Goal: Task Accomplishment & Management: Manage account settings

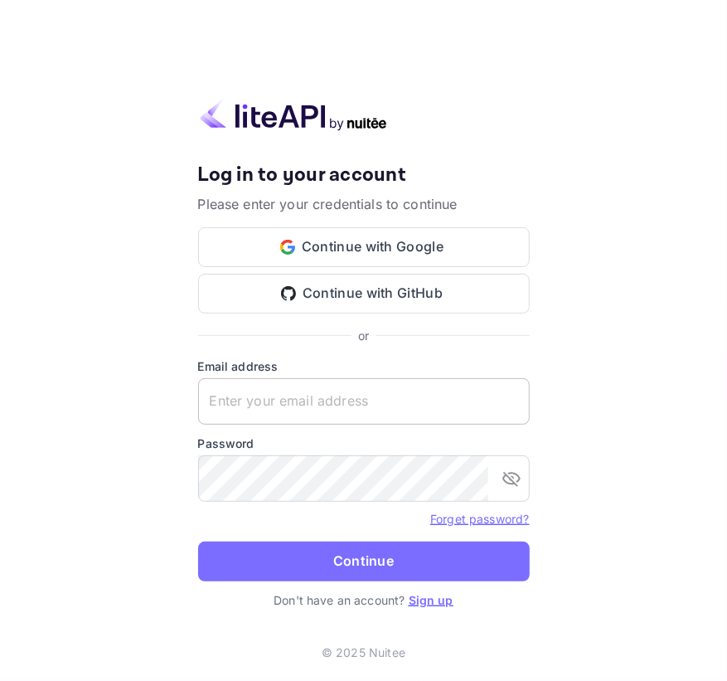
click at [253, 396] on input "text" at bounding box center [364, 401] width 332 height 46
paste input "services@withjoy.com"
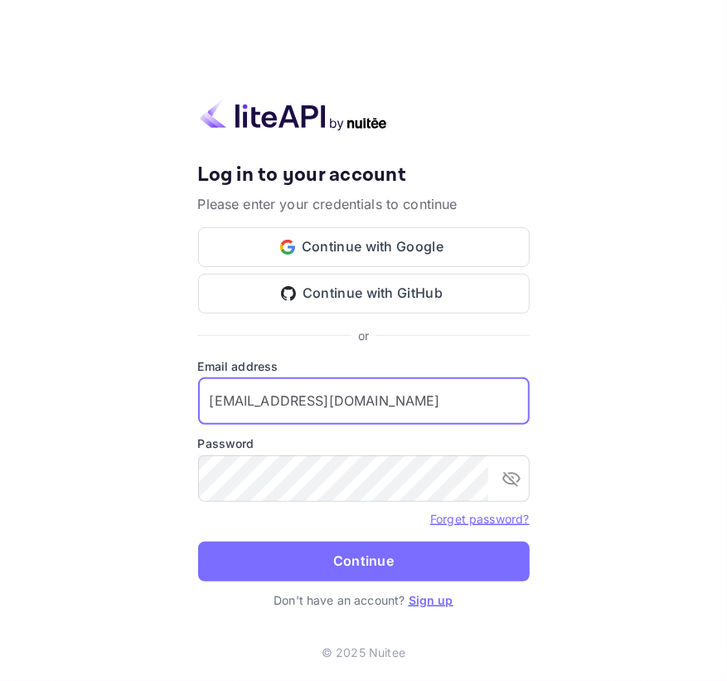
type input "services@withjoy.com"
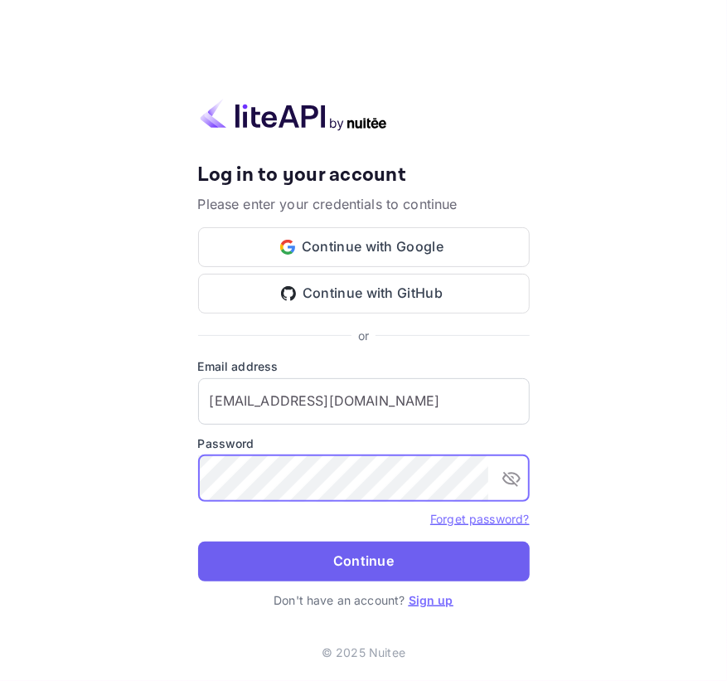
click at [314, 542] on button "Continue" at bounding box center [364, 562] width 332 height 40
